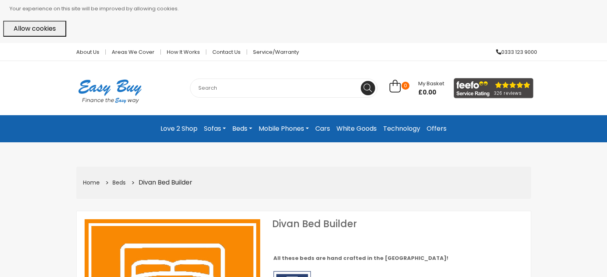
select select "104"
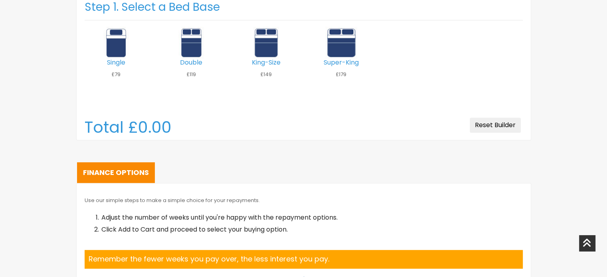
scroll to position [538, 0]
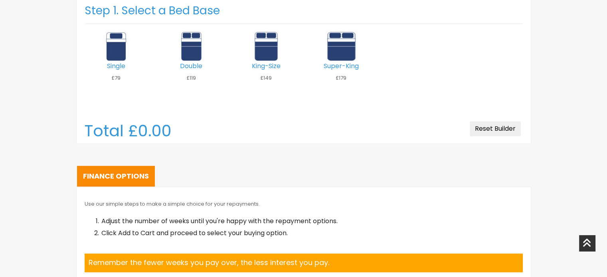
click at [344, 56] on img at bounding box center [341, 46] width 32 height 32
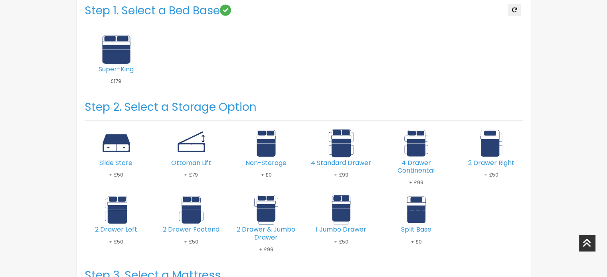
click at [198, 135] on img at bounding box center [191, 143] width 32 height 32
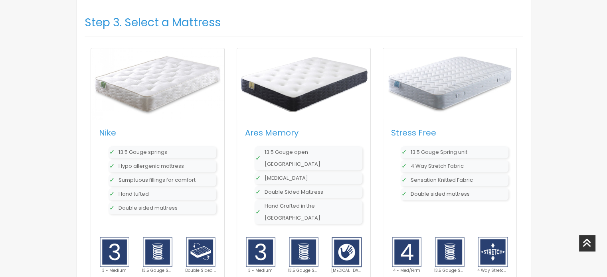
click at [485, 216] on div "Stress Free 13.5 Gauge Spring unit 4 Way Stretch Fabric Sensation Knitted Fabri…" at bounding box center [449, 231] width 133 height 222
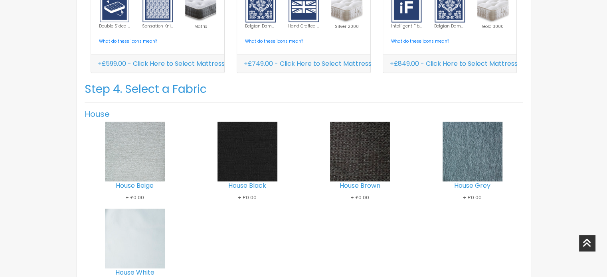
scroll to position [1663, 0]
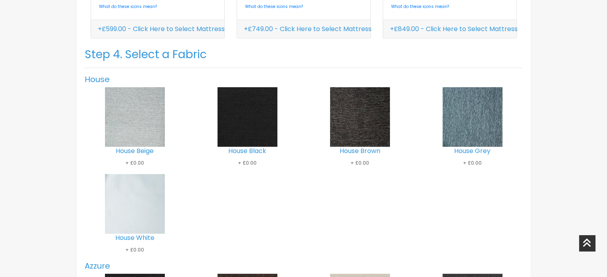
click at [502, 215] on div "House Beige + £0.00 House Black + £0.00 House Brown + £0.00 House Grey + £0.00 …" at bounding box center [304, 174] width 450 height 174
click at [504, 205] on div "House Beige + £0.00 House Black + £0.00 House Brown + £0.00 House Grey + £0.00 …" at bounding box center [304, 174] width 450 height 174
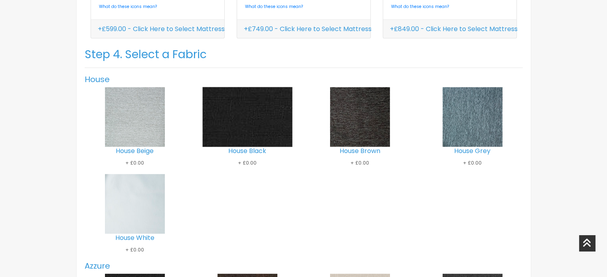
click at [254, 113] on img at bounding box center [247, 117] width 90 height 90
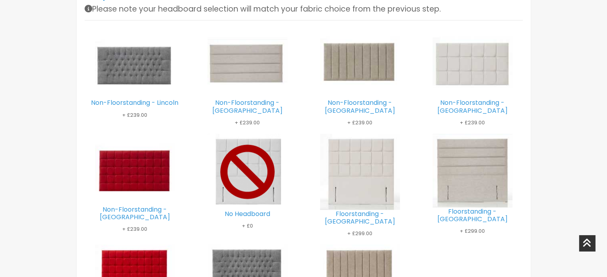
scroll to position [1845, 0]
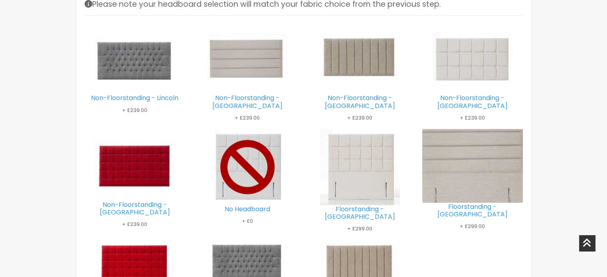
click at [492, 155] on img at bounding box center [473, 166] width 120 height 111
type input "557"
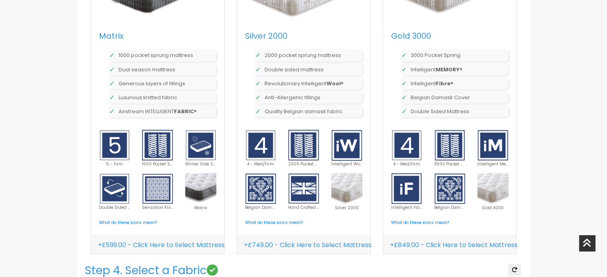
scroll to position [1447, 0]
